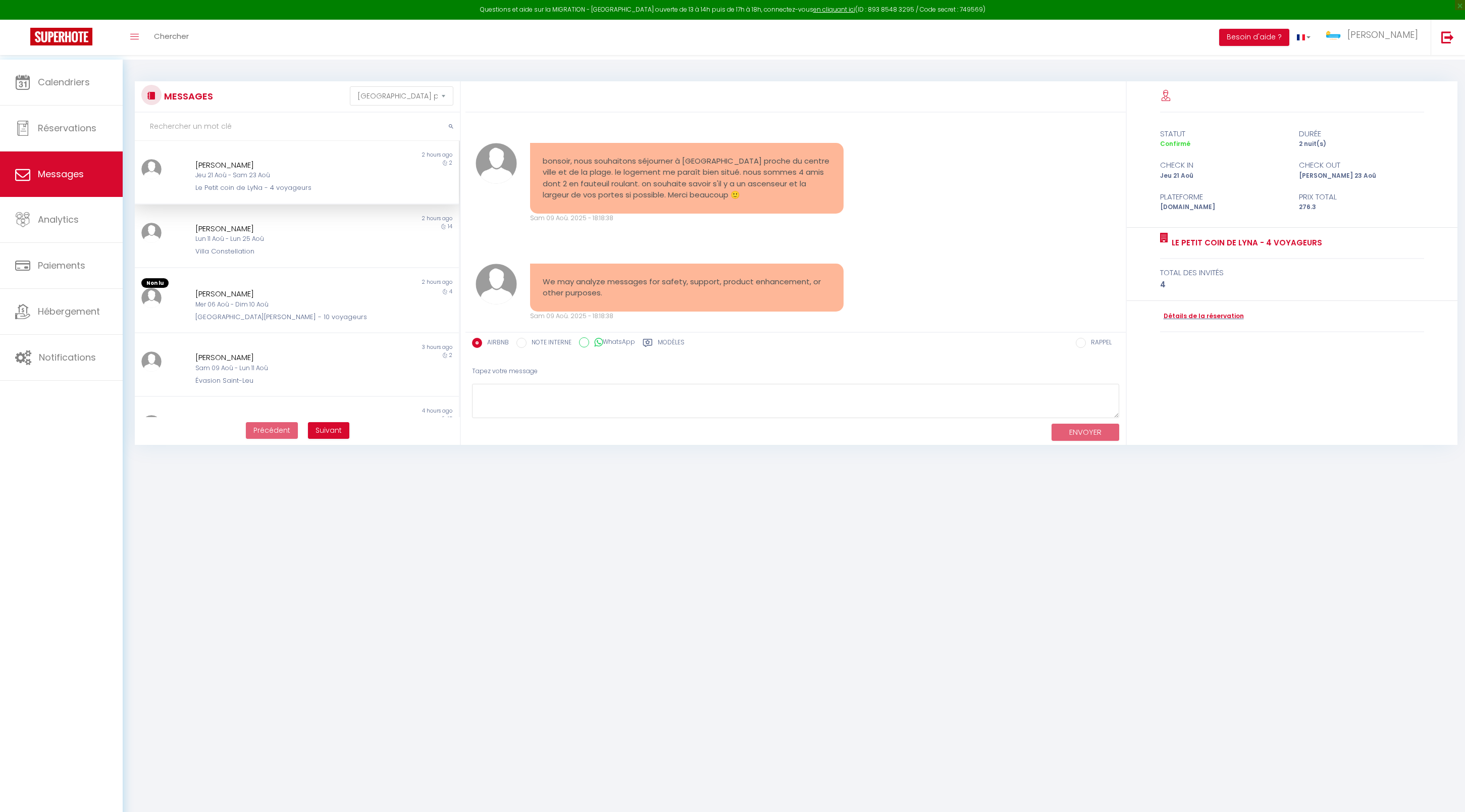
select select "message"
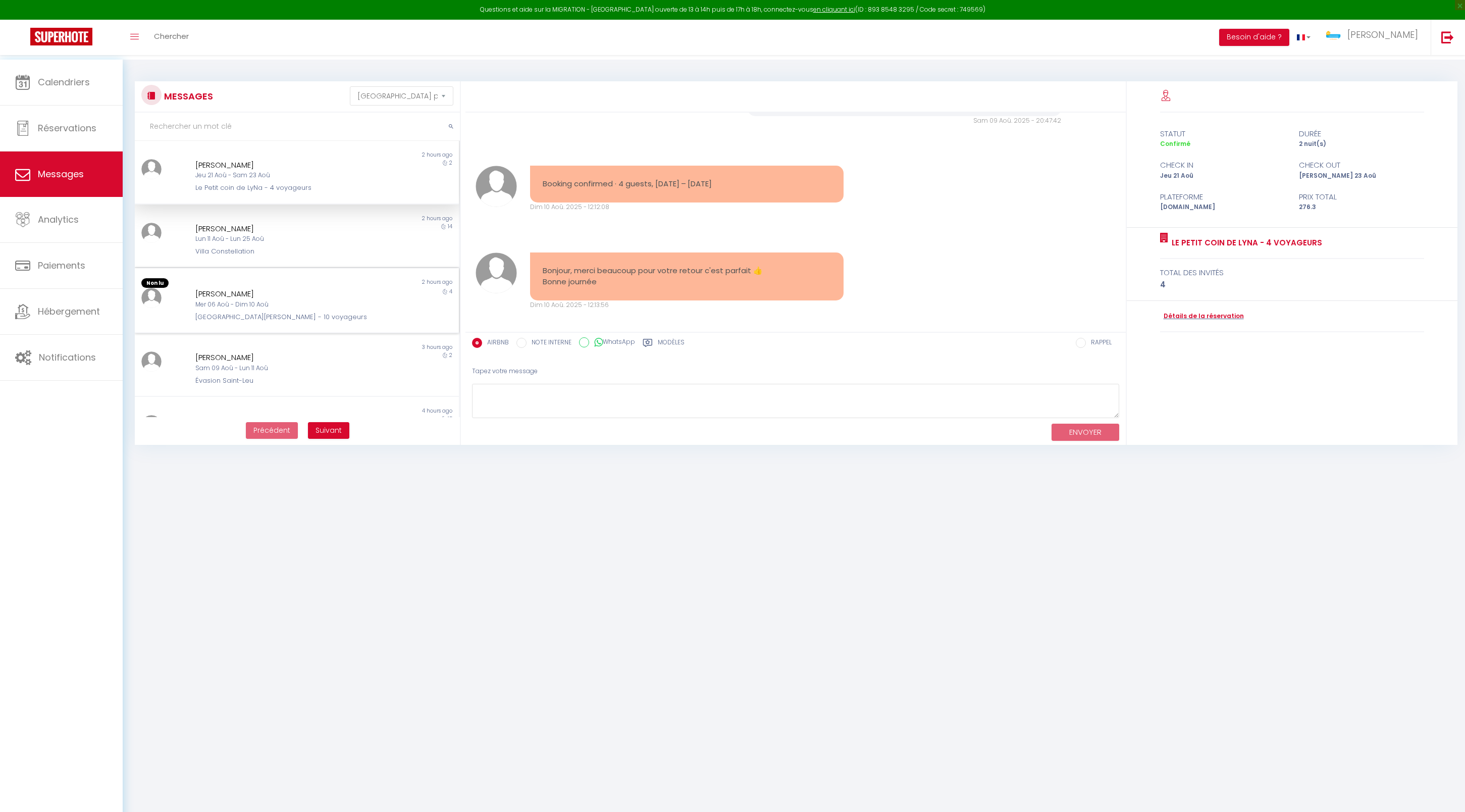
click at [284, 309] on div "Mer 06 Aoû - Dim 10 Aoû" at bounding box center [283, 305] width 176 height 9
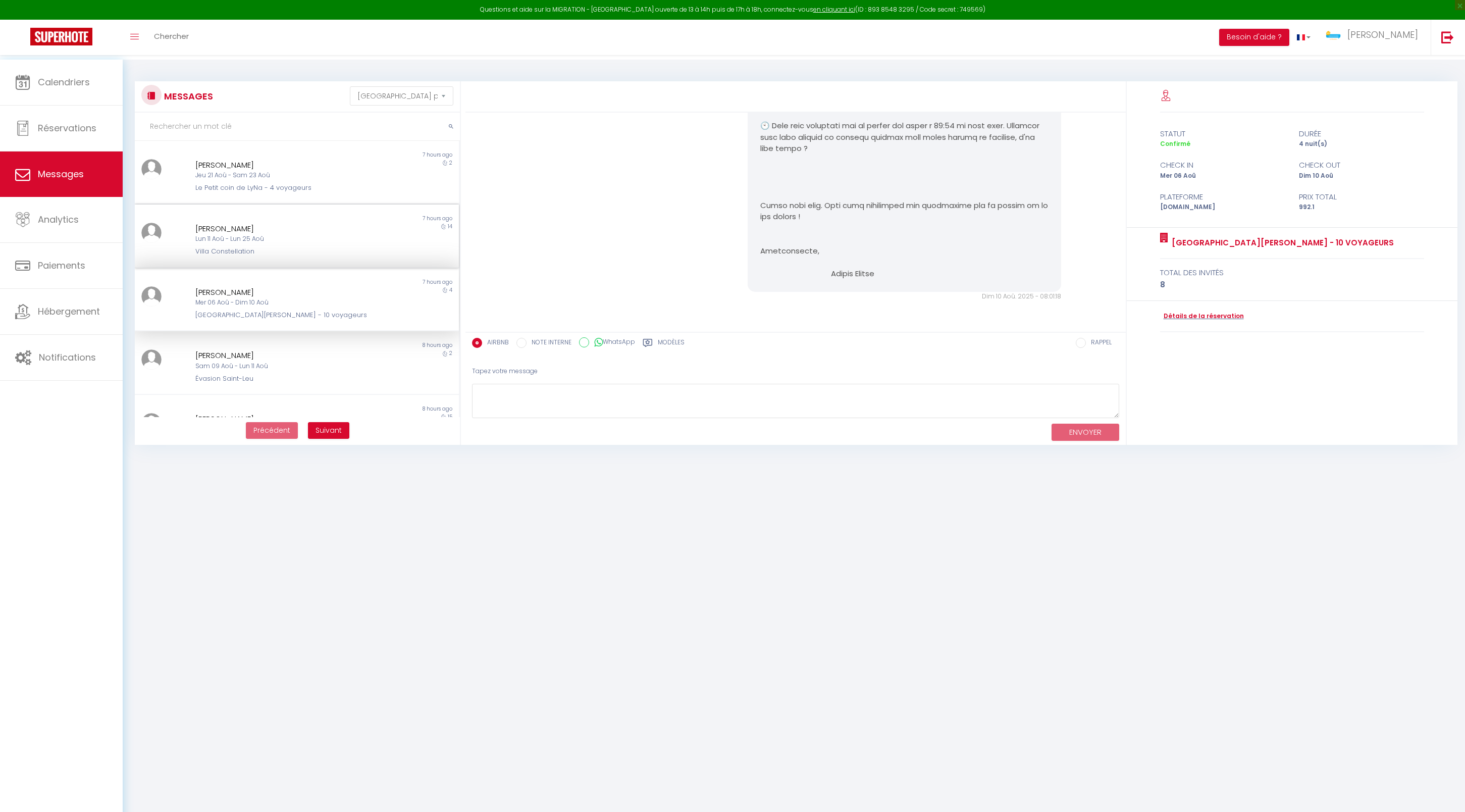
click at [305, 244] on div "Lun 11 Aoû - Lun 25 Aoû" at bounding box center [283, 239] width 176 height 9
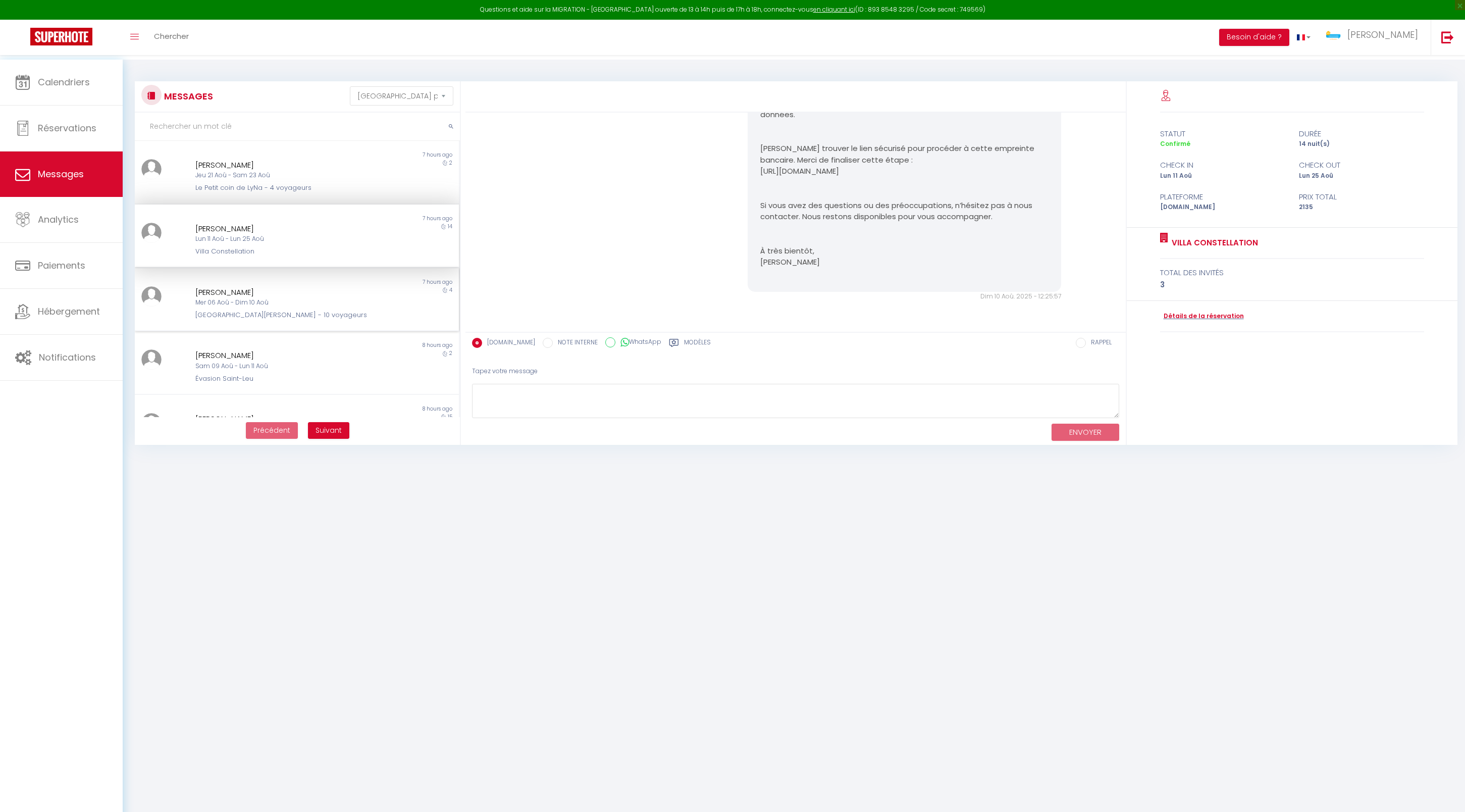
scroll to position [9299, 0]
click at [287, 308] on div "Mer 06 Aoû - Dim 10 Aoû" at bounding box center [283, 303] width 176 height 9
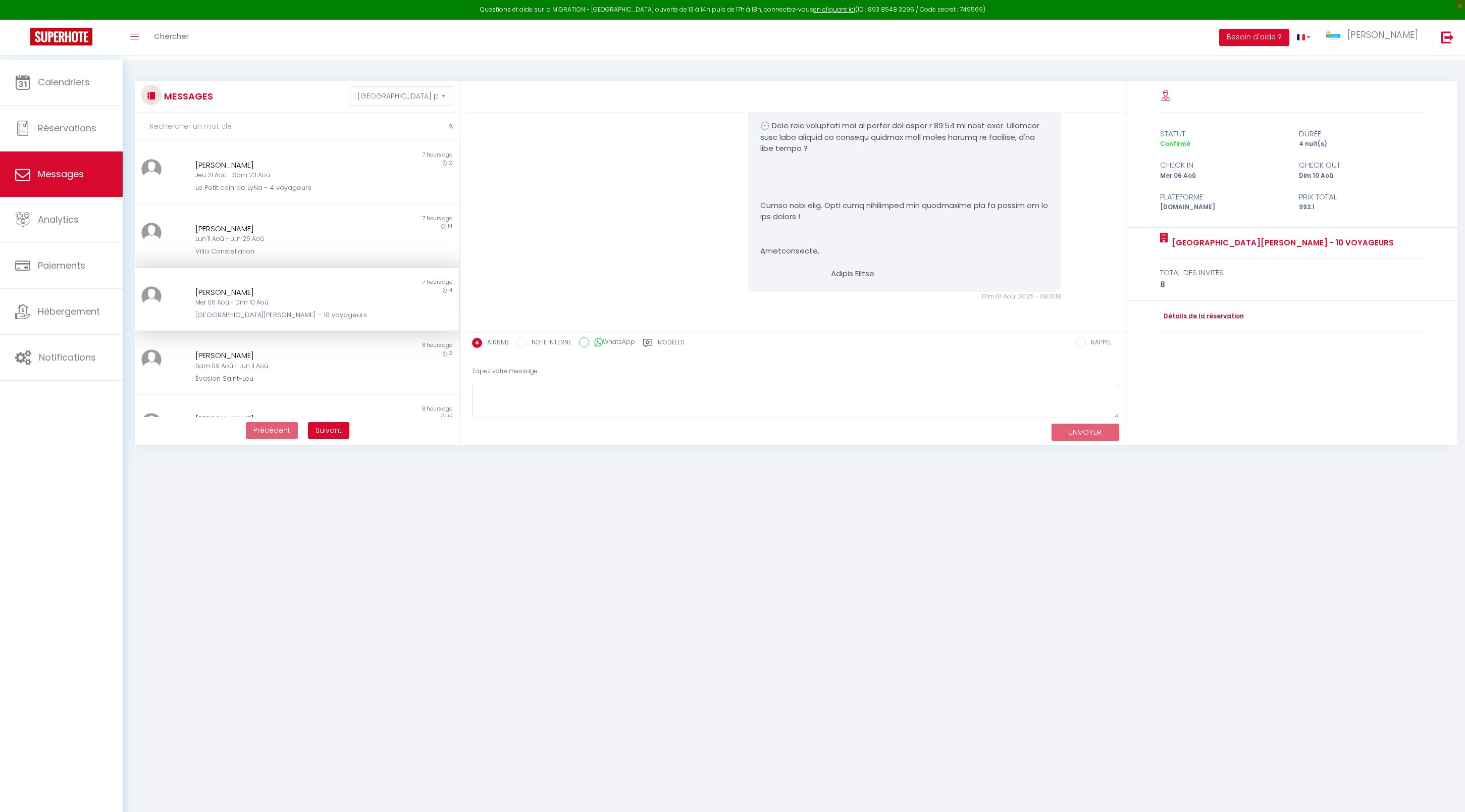
scroll to position [6754, 0]
click at [299, 256] on div "Villa Constellation" at bounding box center [283, 251] width 176 height 10
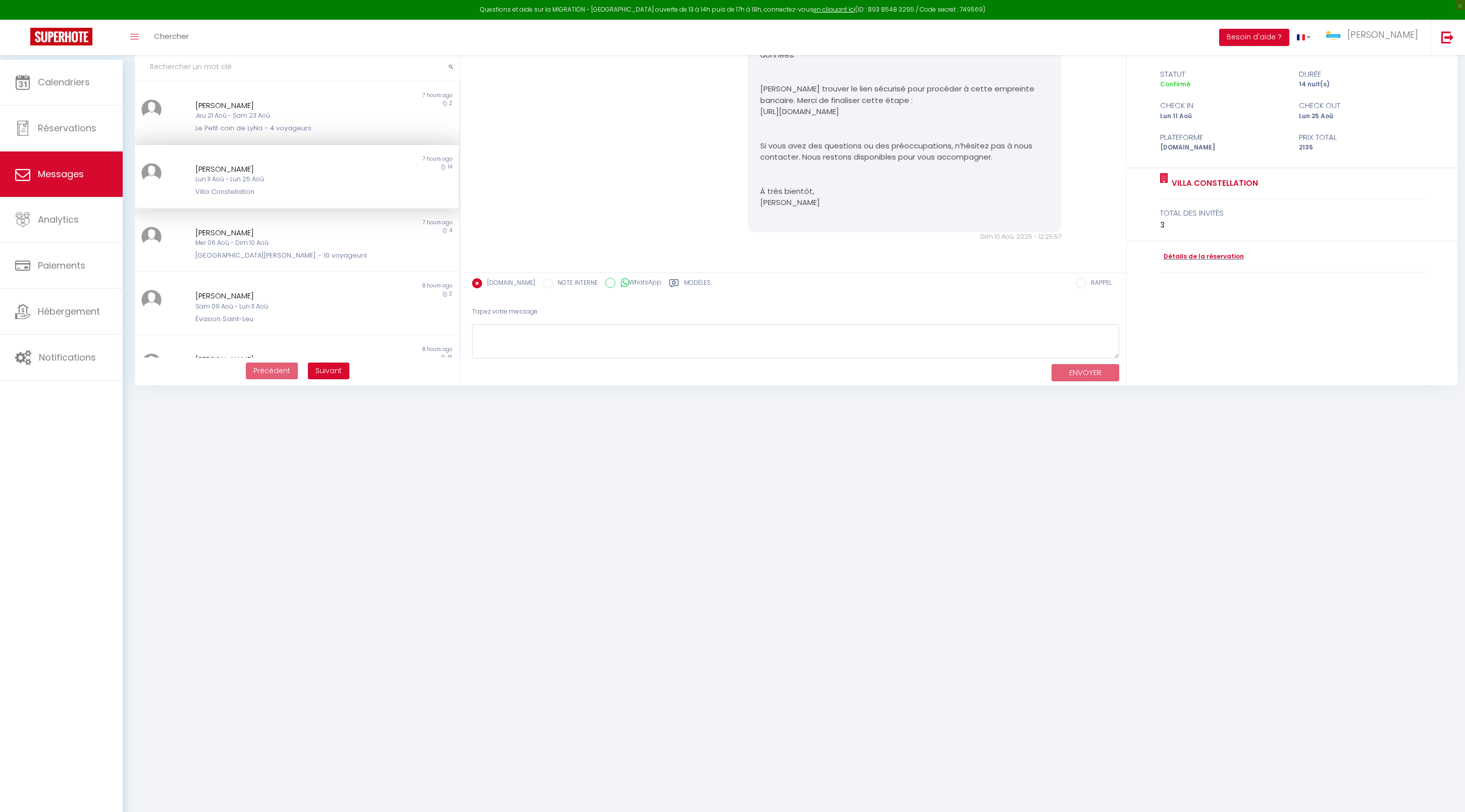
scroll to position [75, 0]
click at [419, 502] on body "Questions et aide sur la MIGRATION - [GEOGRAPHIC_DATA] ouverte de 13 à 14h puis…" at bounding box center [732, 406] width 1465 height 812
click at [343, 106] on div "[PERSON_NAME]" at bounding box center [283, 105] width 176 height 12
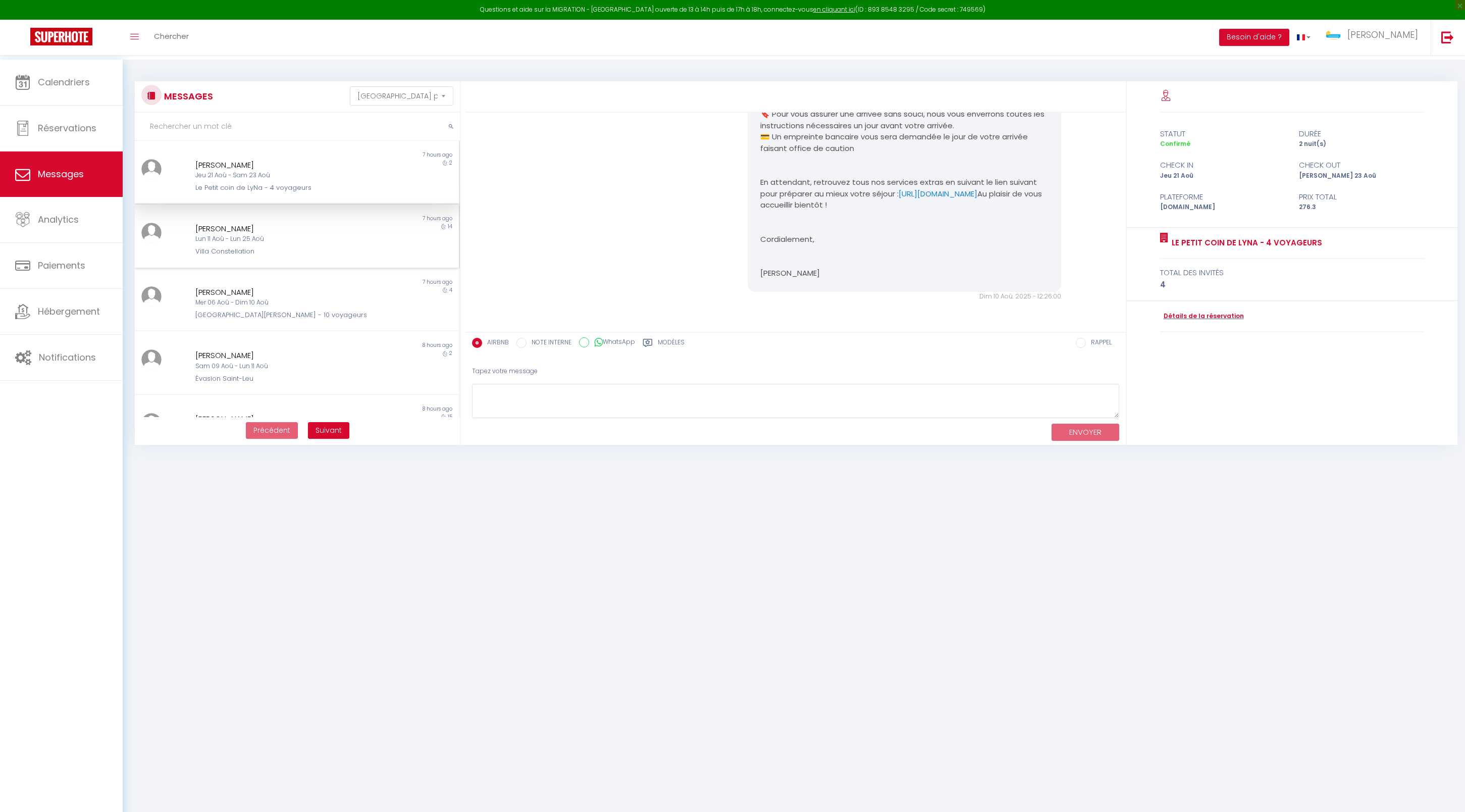
click at [304, 235] on div "[PERSON_NAME]" at bounding box center [283, 228] width 176 height 12
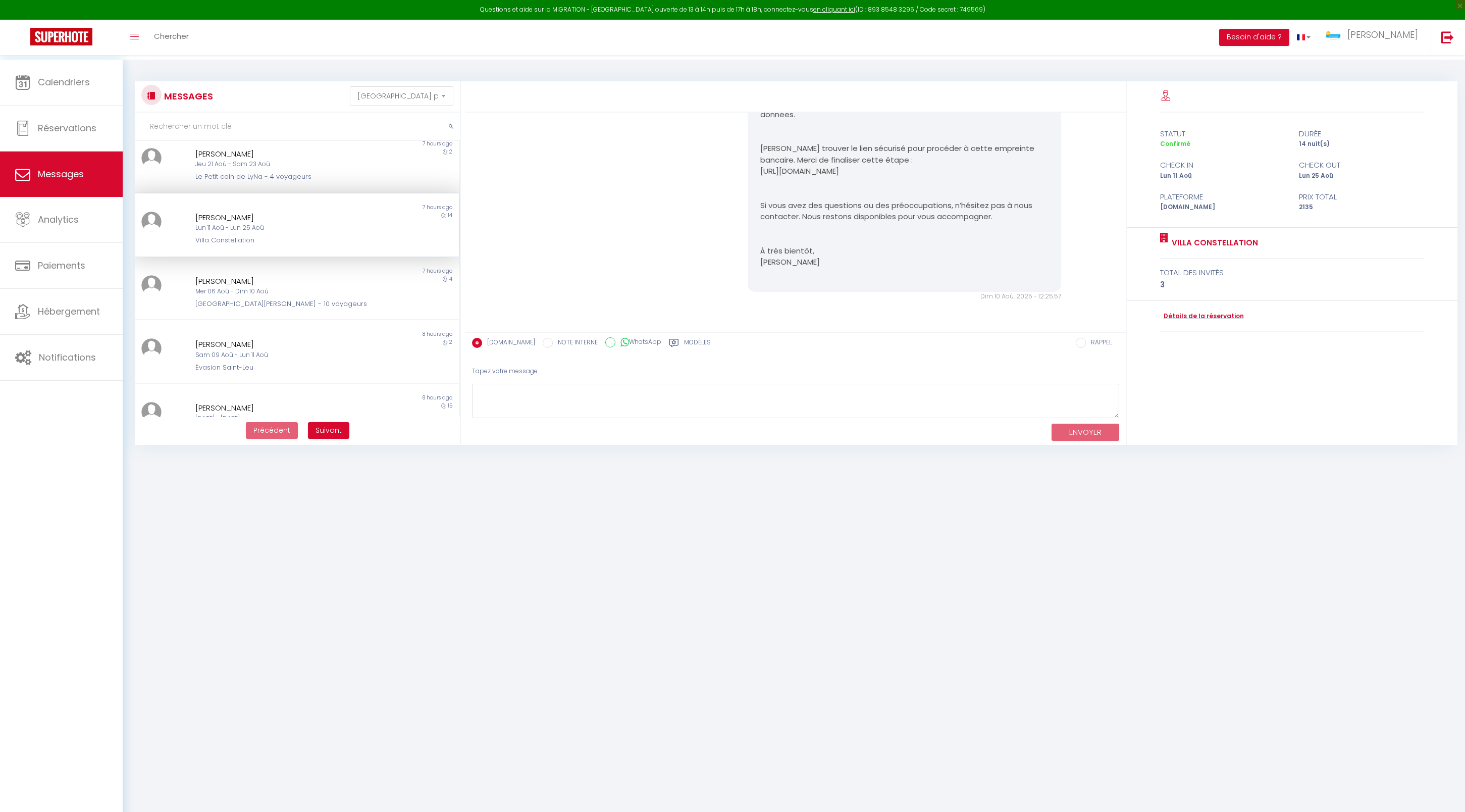
scroll to position [12, 0]
click at [295, 244] on div "Villa Constellation" at bounding box center [283, 239] width 176 height 10
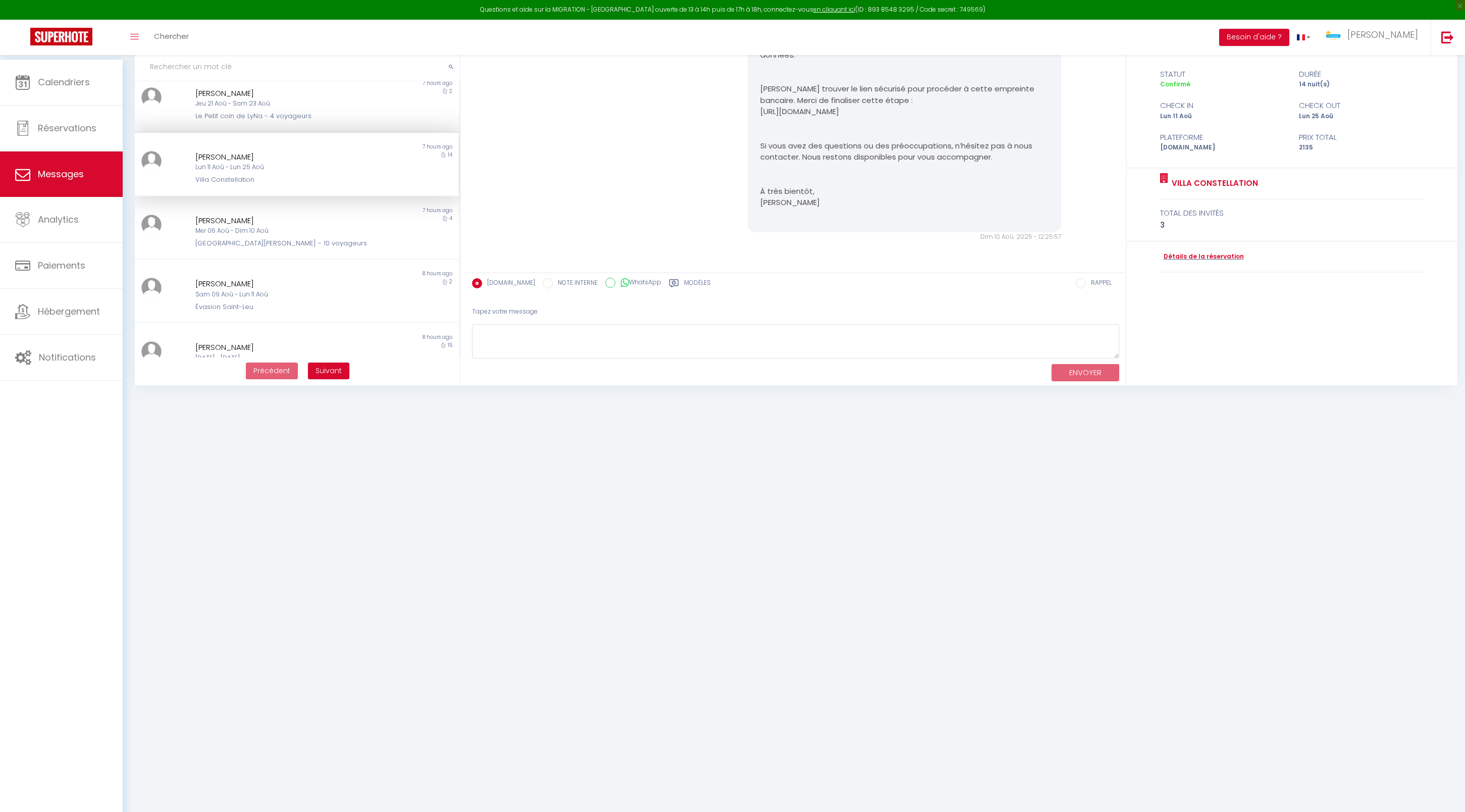
scroll to position [75, 0]
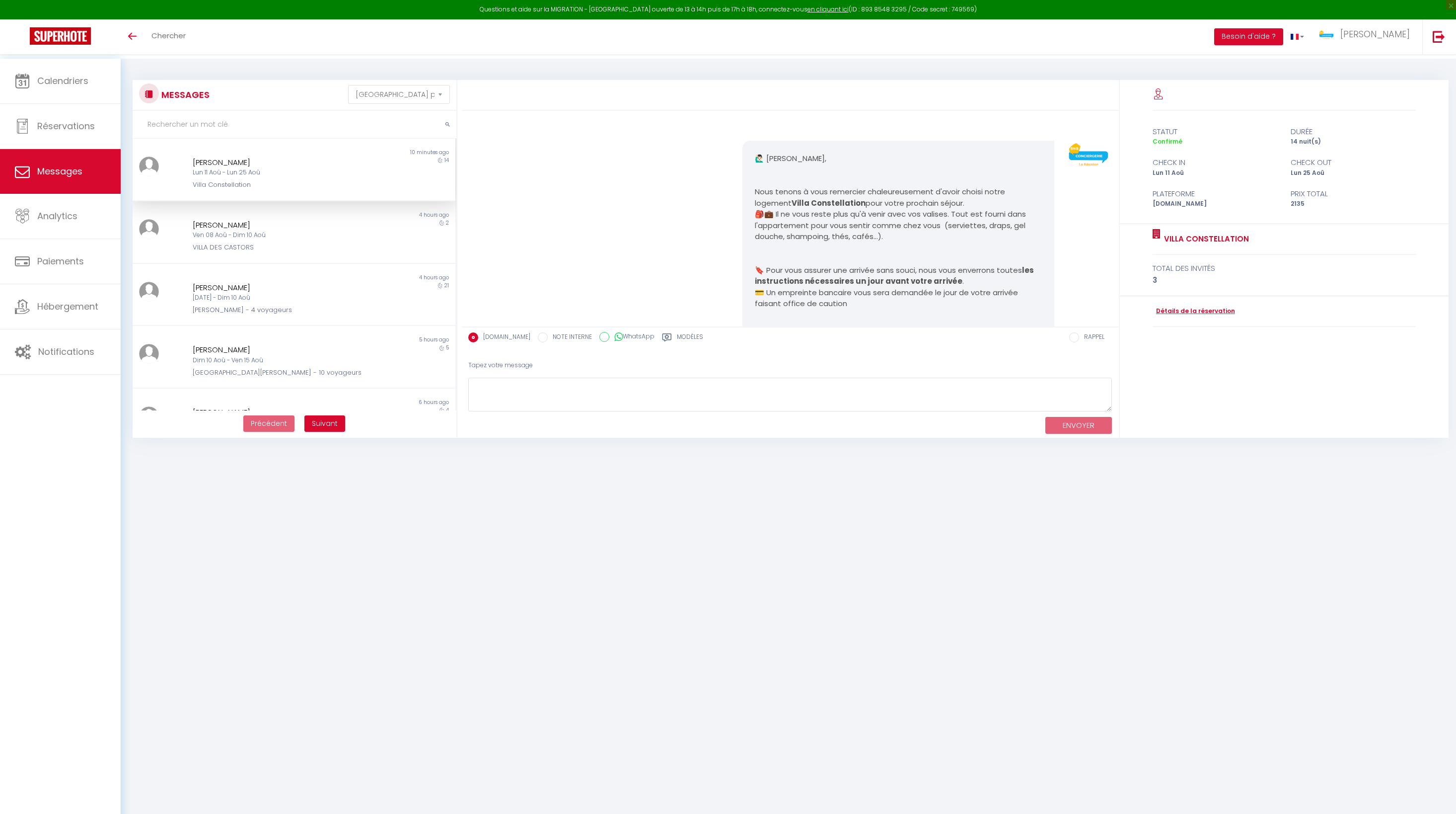
select select "message"
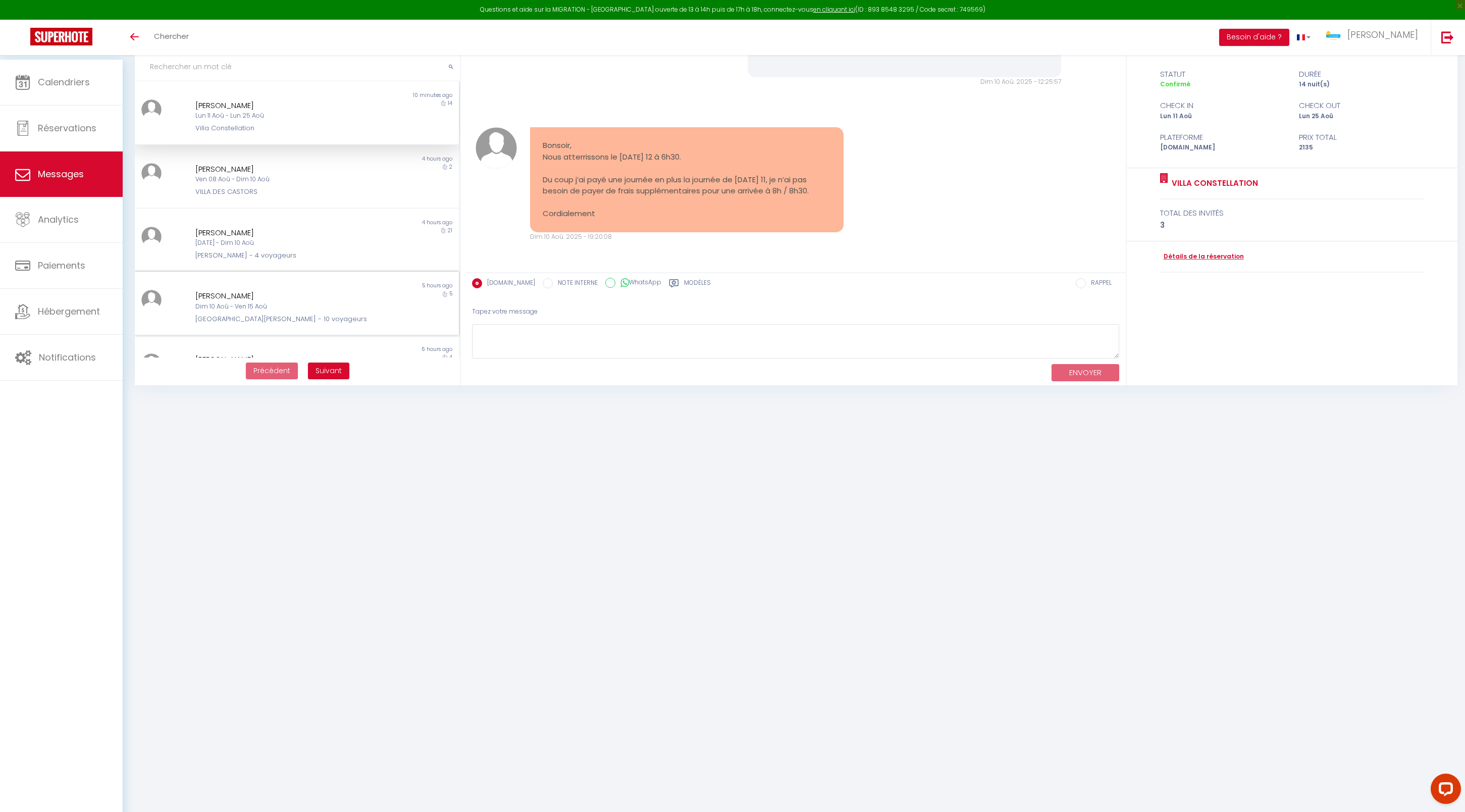
scroll to position [9484, 0]
click at [70, 85] on span "Calendriers" at bounding box center [63, 81] width 52 height 12
